Goal: Transaction & Acquisition: Purchase product/service

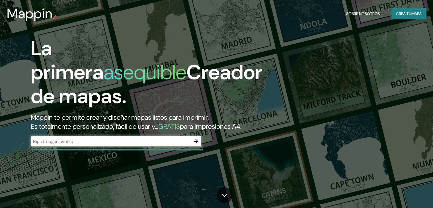
click at [70, 145] on input "text" at bounding box center [111, 141] width 160 height 7
type input "cordoba"
click at [197, 145] on icon "button" at bounding box center [196, 141] width 7 height 7
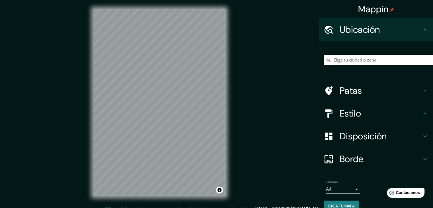
click at [341, 57] on input "Elige tu ciudad o zona" at bounding box center [378, 60] width 109 height 10
type input "[GEOGRAPHIC_DATA], [GEOGRAPHIC_DATA][PERSON_NAME], [GEOGRAPHIC_DATA]"
click at [360, 85] on h4 "Patas" at bounding box center [381, 90] width 82 height 11
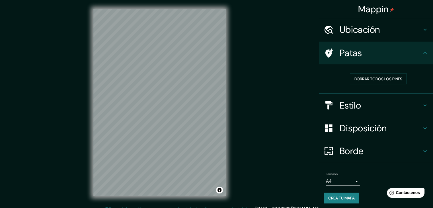
click at [356, 61] on div "Patas" at bounding box center [376, 53] width 114 height 23
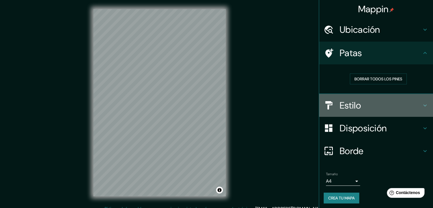
click at [353, 103] on font "Estilo" at bounding box center [350, 105] width 21 height 12
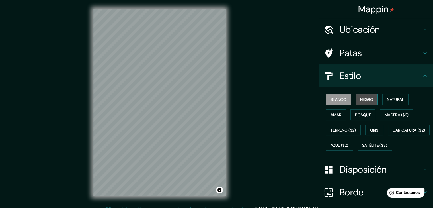
click at [360, 97] on font "Negro" at bounding box center [366, 99] width 13 height 5
click at [366, 126] on button "Gris" at bounding box center [375, 130] width 18 height 11
click at [331, 97] on font "Blanco" at bounding box center [339, 99] width 16 height 5
